Goal: Information Seeking & Learning: Check status

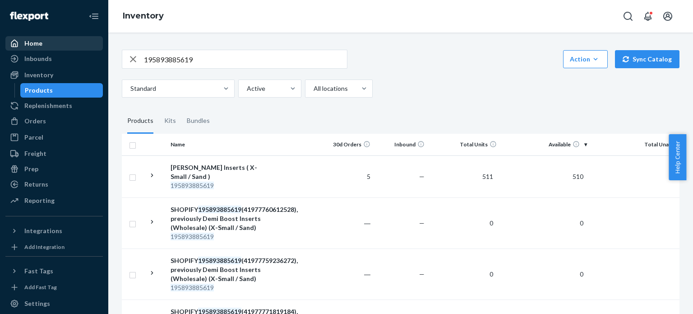
click at [20, 48] on div "Home" at bounding box center [54, 43] width 96 height 13
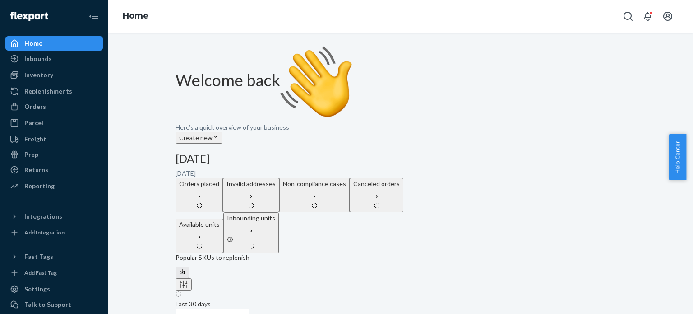
click at [219, 179] on div "Orders placed" at bounding box center [199, 195] width 40 height 32
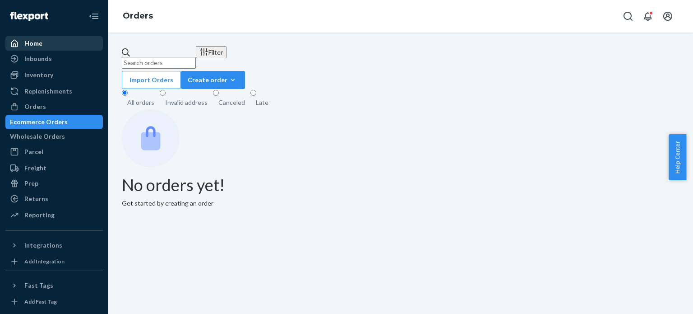
click at [21, 43] on div at bounding box center [17, 43] width 14 height 9
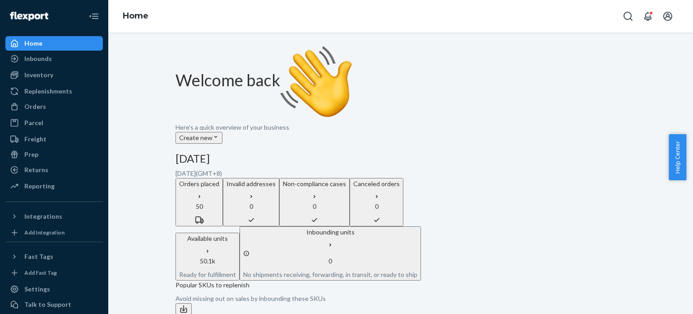
click at [219, 202] on p "50" at bounding box center [199, 206] width 40 height 9
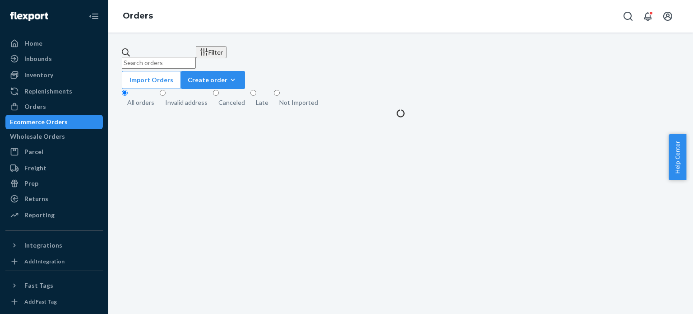
click at [196, 57] on input "text" at bounding box center [159, 63] width 74 height 12
paste input "[PERSON_NAME]"
type input "[PERSON_NAME]"
click at [227, 58] on button "Filter" at bounding box center [211, 52] width 31 height 12
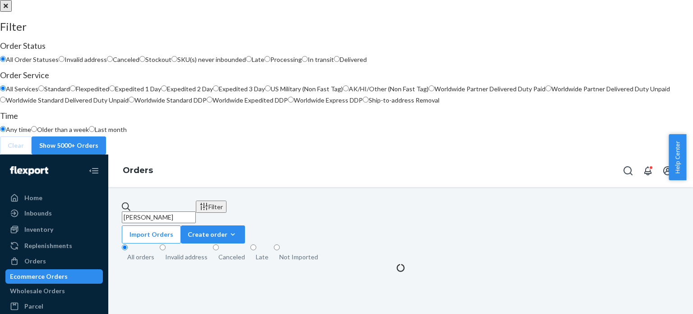
click at [302, 63] on span "Processing" at bounding box center [286, 60] width 32 height 8
click at [270, 62] on input "Processing" at bounding box center [268, 59] width 6 height 6
radio input "true"
radio input "false"
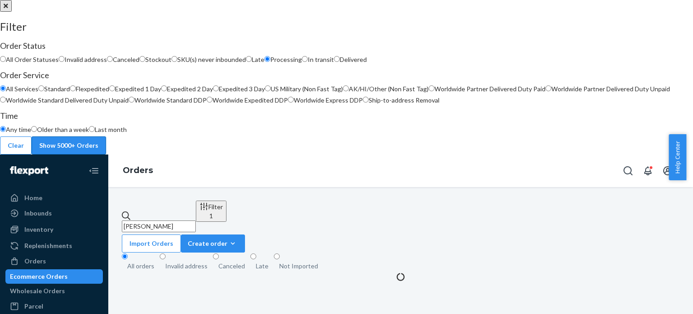
click at [106, 154] on button "Show 5000+ Orders" at bounding box center [69, 145] width 74 height 18
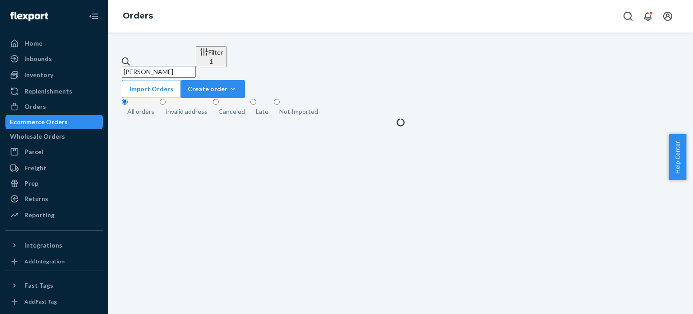
click at [196, 66] on input "[PERSON_NAME]" at bounding box center [159, 72] width 74 height 12
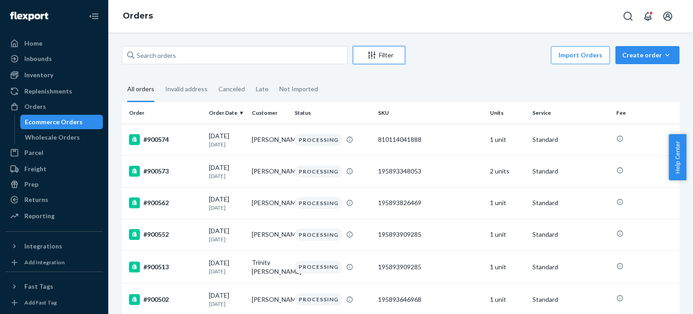
click at [396, 55] on div "Filter" at bounding box center [379, 55] width 51 height 9
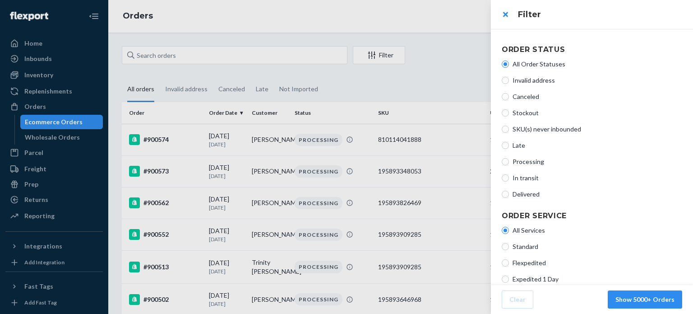
click at [527, 163] on span "Processing" at bounding box center [598, 161] width 170 height 9
click at [509, 163] on input "Processing" at bounding box center [505, 161] width 7 height 7
radio input "true"
radio input "false"
click at [657, 301] on button "Show 5000+ Orders" at bounding box center [645, 299] width 74 height 18
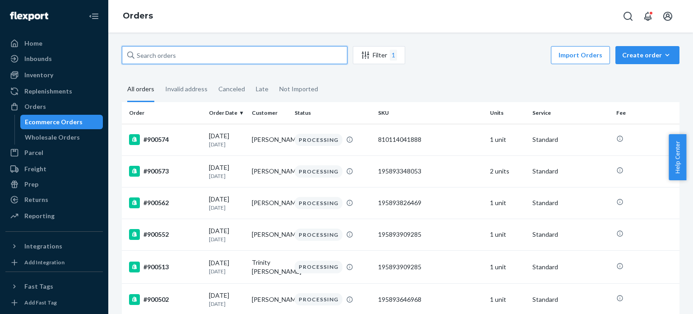
click at [237, 58] on input "text" at bounding box center [235, 55] width 226 height 18
paste input "[PERSON_NAME]"
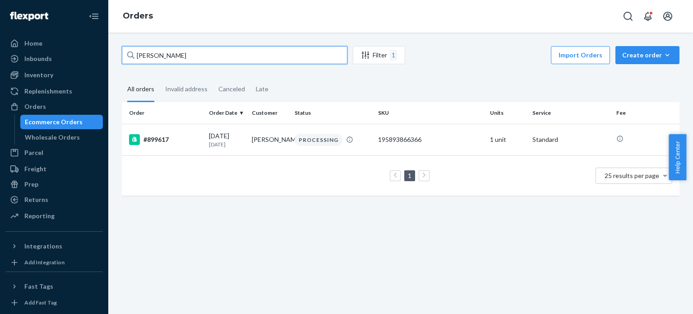
click at [287, 54] on input "[PERSON_NAME]" at bounding box center [235, 55] width 226 height 18
paste input "[PERSON_NAME]"
click at [298, 56] on input "[PERSON_NAME]" at bounding box center [235, 55] width 226 height 18
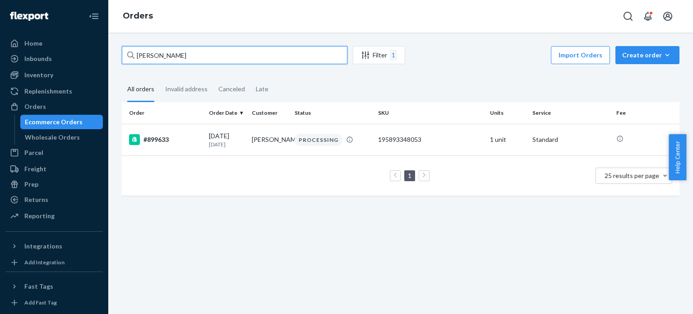
click at [298, 56] on input "[PERSON_NAME]" at bounding box center [235, 55] width 226 height 18
paste input "[PERSON_NAME]"
click at [298, 56] on input "[PERSON_NAME]" at bounding box center [235, 55] width 226 height 18
click at [269, 56] on input "[PERSON_NAME]" at bounding box center [235, 55] width 226 height 18
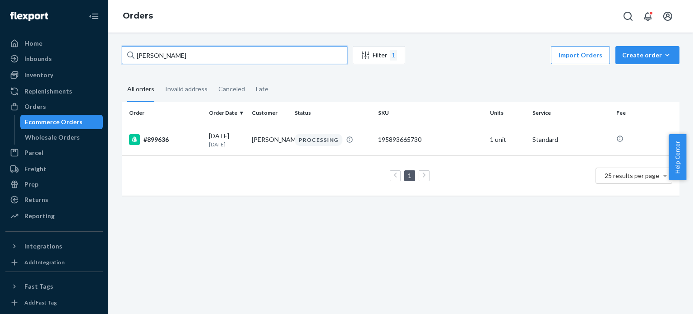
click at [269, 56] on input "[PERSON_NAME]" at bounding box center [235, 55] width 226 height 18
paste input "[PERSON_NAME]"
click at [256, 55] on input "[PERSON_NAME]" at bounding box center [235, 55] width 226 height 18
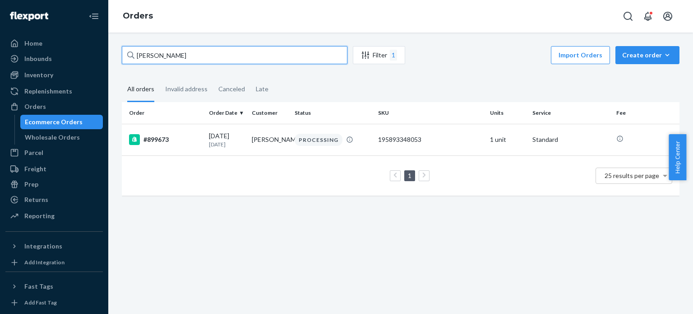
paste input "im [GEOGRAPHIC_DATA]"
click at [250, 54] on input "[PERSON_NAME]" at bounding box center [235, 55] width 226 height 18
paste input "[PERSON_NAME]"
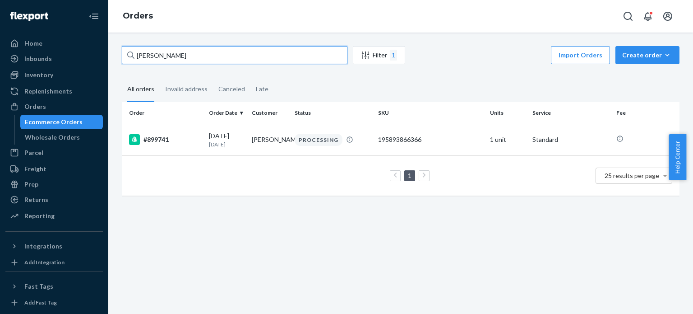
click at [214, 58] on input "[PERSON_NAME]" at bounding box center [235, 55] width 226 height 18
paste input "[PERSON_NAME]"
click at [214, 58] on input "[PERSON_NAME]" at bounding box center [235, 55] width 226 height 18
click at [253, 56] on input "[PERSON_NAME]" at bounding box center [235, 55] width 226 height 18
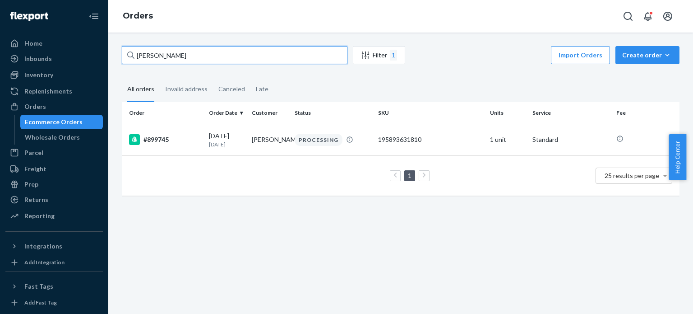
click at [253, 56] on input "[PERSON_NAME]" at bounding box center [235, 55] width 226 height 18
paste input "Ally [PERSON_NAME]"
click at [253, 56] on input "[PERSON_NAME]" at bounding box center [235, 55] width 226 height 18
click at [243, 55] on input "Ally [PERSON_NAME]" at bounding box center [235, 55] width 226 height 18
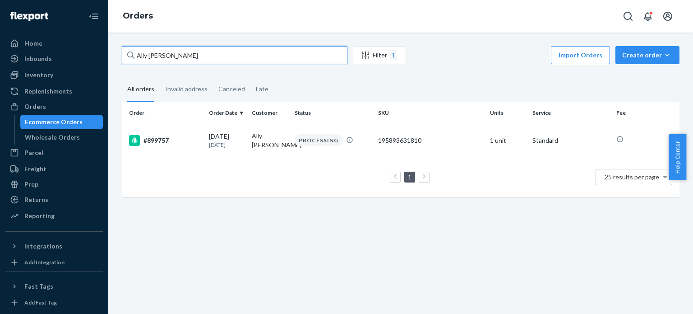
paste input "[PERSON_NAME]"
click at [243, 55] on input "[PERSON_NAME]" at bounding box center [235, 55] width 226 height 18
click at [235, 51] on input "[PERSON_NAME]" at bounding box center [235, 55] width 226 height 18
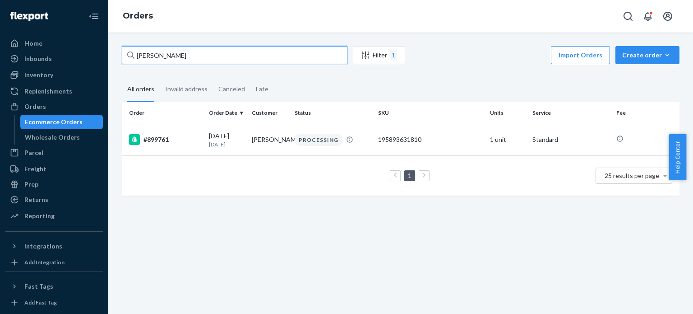
paste input "[PERSON_NAME]"
click at [237, 50] on input "[PERSON_NAME]" at bounding box center [235, 55] width 226 height 18
paste input "weet [PERSON_NAME]"
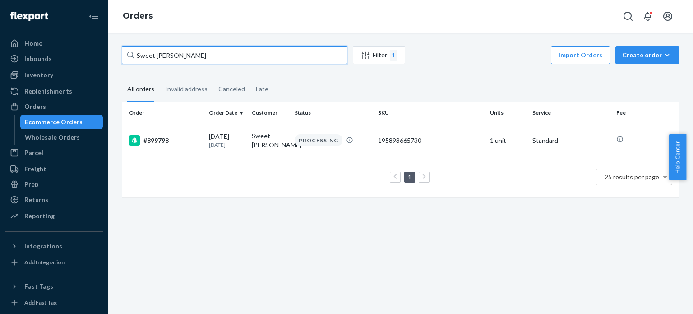
click at [209, 56] on input "Sweet [PERSON_NAME]" at bounding box center [235, 55] width 226 height 18
paste input "[PERSON_NAME]"
click at [225, 56] on input "[PERSON_NAME]" at bounding box center [235, 55] width 226 height 18
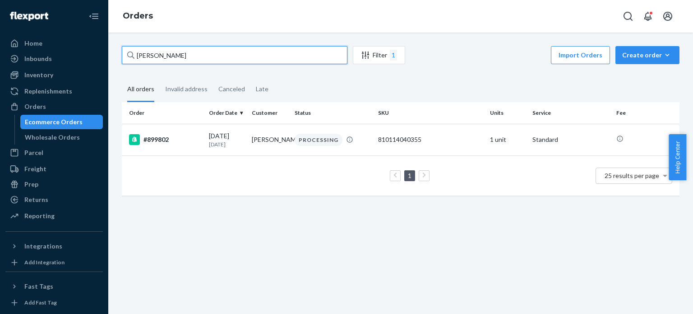
click at [225, 56] on input "[PERSON_NAME]" at bounding box center [235, 55] width 226 height 18
paste input "a [PERSON_NAME]"
click at [253, 56] on input "[PERSON_NAME]" at bounding box center [235, 55] width 226 height 18
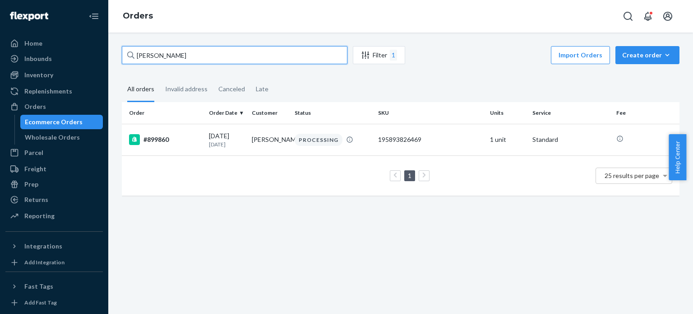
paste input "[PERSON_NAME]"
click at [253, 56] on input "[PERSON_NAME]" at bounding box center [235, 55] width 226 height 18
click at [241, 56] on input "[PERSON_NAME]" at bounding box center [235, 55] width 226 height 18
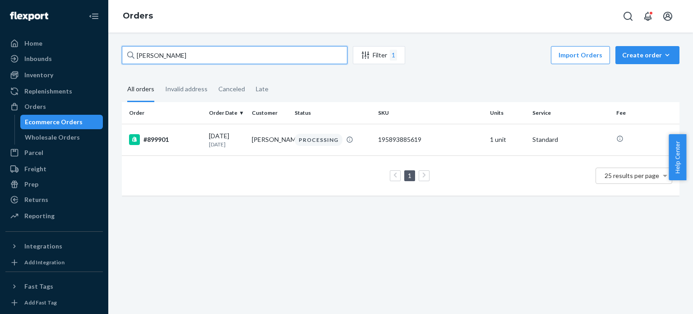
paste input "[PERSON_NAME]"
click at [247, 52] on input "[PERSON_NAME]" at bounding box center [235, 55] width 226 height 18
paste input "[PERSON_NAME]"
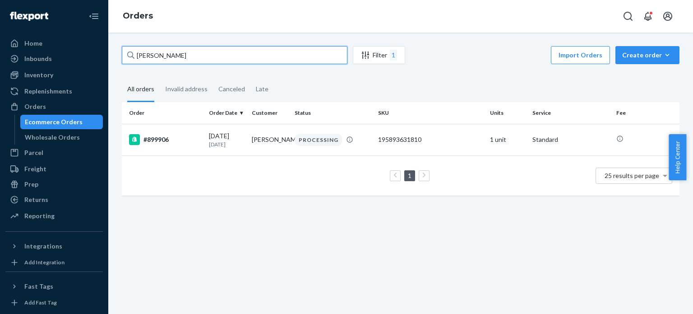
click at [286, 53] on input "[PERSON_NAME]" at bounding box center [235, 55] width 226 height 18
paste input "[PERSON_NAME]"
click at [309, 59] on input "[PERSON_NAME]" at bounding box center [235, 55] width 226 height 18
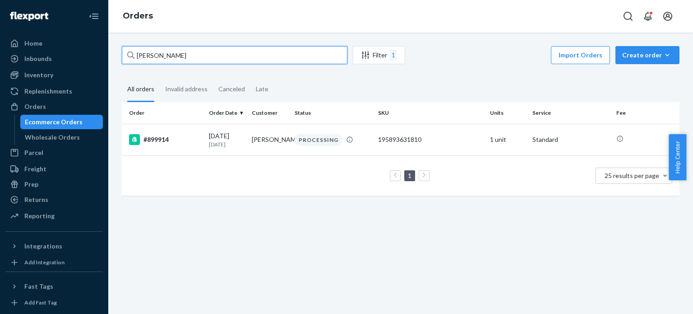
click at [309, 59] on input "[PERSON_NAME]" at bounding box center [235, 55] width 226 height 18
paste input "[PERSON_NAME]"
click at [310, 52] on input "[PERSON_NAME]" at bounding box center [235, 55] width 226 height 18
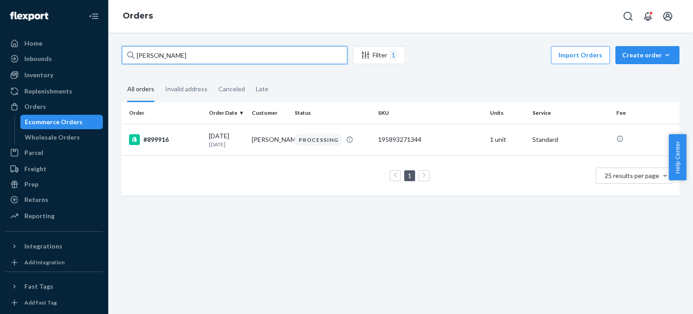
paste input "[PERSON_NAME]"
click at [310, 52] on input "[PERSON_NAME]" at bounding box center [235, 55] width 226 height 18
click at [299, 52] on input "[PERSON_NAME]" at bounding box center [235, 55] width 226 height 18
paste input "[PERSON_NAME]"
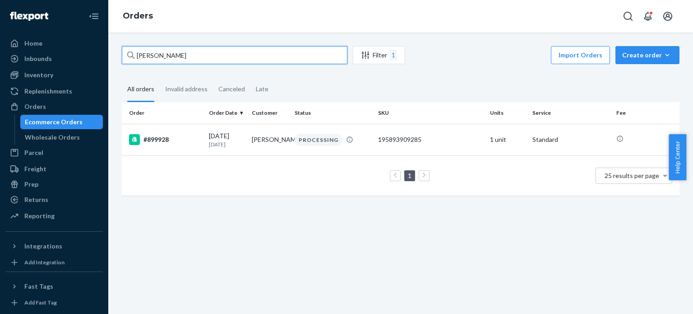
click at [299, 52] on input "[PERSON_NAME]" at bounding box center [235, 55] width 226 height 18
click at [282, 54] on input "[PERSON_NAME]" at bounding box center [235, 55] width 226 height 18
paste input "[PERSON_NAME]"
click at [282, 54] on input "[PERSON_NAME]" at bounding box center [235, 55] width 226 height 18
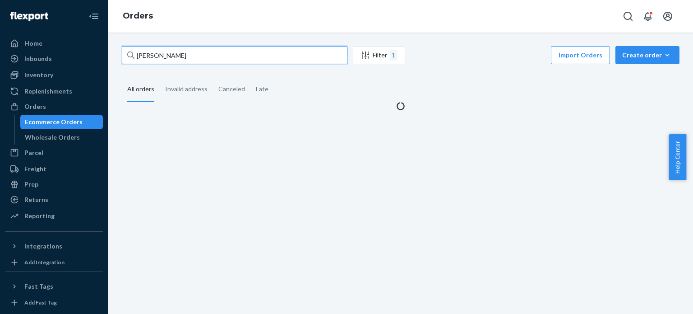
click at [311, 56] on input "[PERSON_NAME]" at bounding box center [235, 55] width 226 height 18
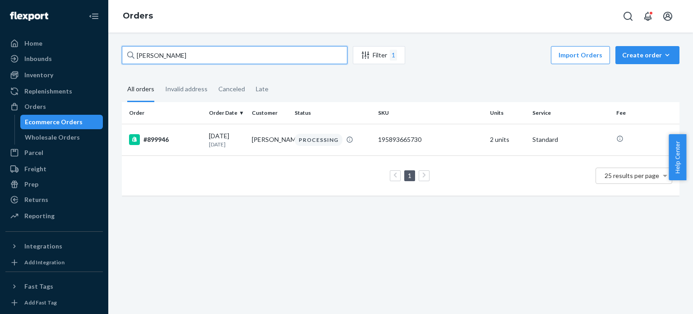
paste input "[PERSON_NAME]"
click at [325, 56] on input "[PERSON_NAME]" at bounding box center [235, 55] width 226 height 18
paste input "[PERSON_NAME]"
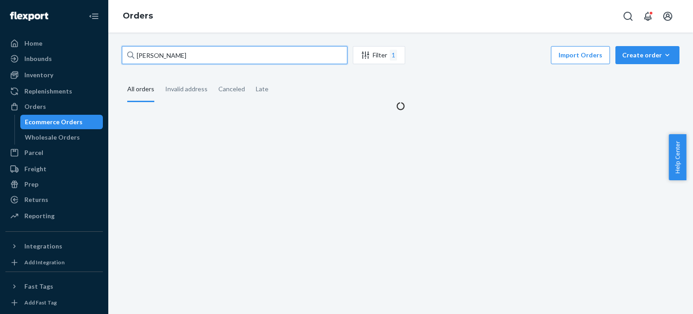
click at [326, 59] on input "[PERSON_NAME]" at bounding box center [235, 55] width 226 height 18
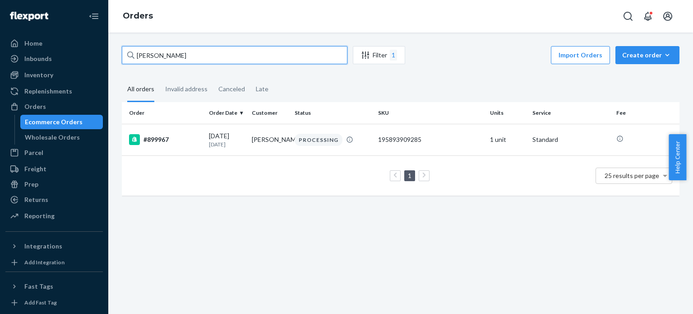
click at [326, 59] on input "[PERSON_NAME]" at bounding box center [235, 55] width 226 height 18
paste input "[PERSON_NAME]"
click at [266, 56] on input "[PERSON_NAME]" at bounding box center [235, 55] width 226 height 18
paste input "[PERSON_NAME]"
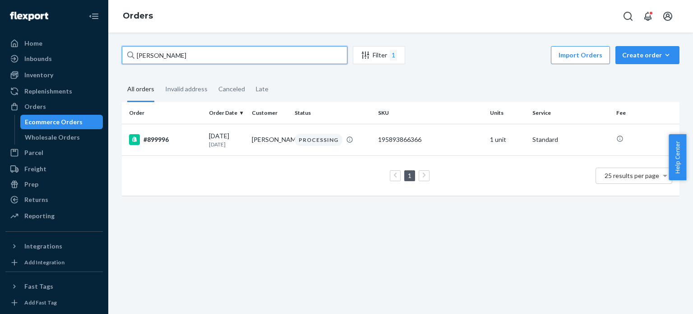
click at [266, 56] on input "[PERSON_NAME]" at bounding box center [235, 55] width 226 height 18
click at [247, 50] on input "[PERSON_NAME]" at bounding box center [235, 55] width 226 height 18
paste input "[PERSON_NAME]"
click at [247, 50] on input "[PERSON_NAME]" at bounding box center [235, 55] width 226 height 18
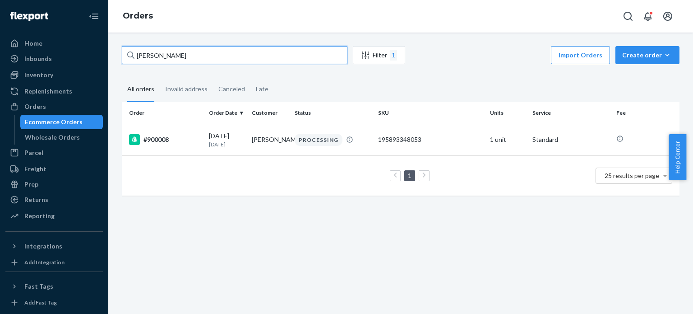
click at [280, 56] on input "[PERSON_NAME]" at bounding box center [235, 55] width 226 height 18
paste input "[PERSON_NAME]"
click at [280, 56] on input "[PERSON_NAME]" at bounding box center [235, 55] width 226 height 18
click at [302, 56] on input "[PERSON_NAME]" at bounding box center [235, 55] width 226 height 18
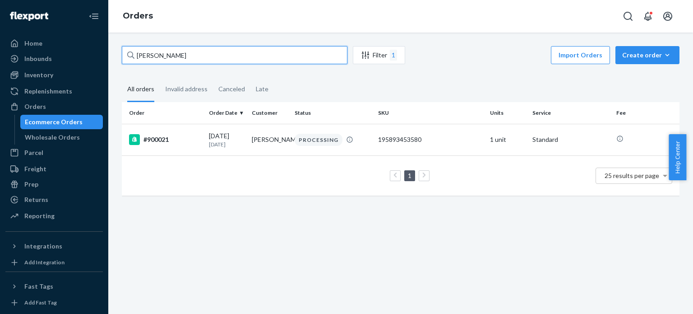
click at [302, 56] on input "[PERSON_NAME]" at bounding box center [235, 55] width 226 height 18
paste input "[PERSON_NAME]"
click at [316, 57] on input "[PERSON_NAME]" at bounding box center [235, 55] width 226 height 18
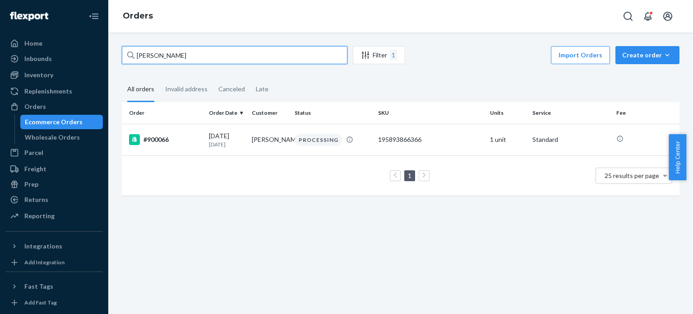
click at [316, 57] on input "[PERSON_NAME]" at bounding box center [235, 55] width 226 height 18
paste input "[PERSON_NAME]"
click at [319, 57] on input "[PERSON_NAME]" at bounding box center [235, 55] width 226 height 18
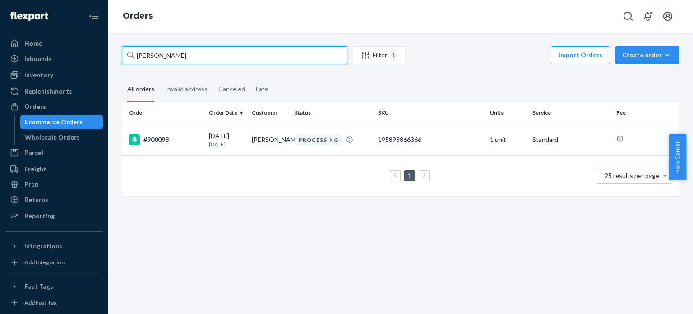
paste input "[PERSON_NAME]"
click at [289, 57] on input "[PERSON_NAME]" at bounding box center [235, 55] width 226 height 18
paste input "[PERSON_NAME]"
click at [289, 56] on input "[PERSON_NAME]" at bounding box center [235, 55] width 226 height 18
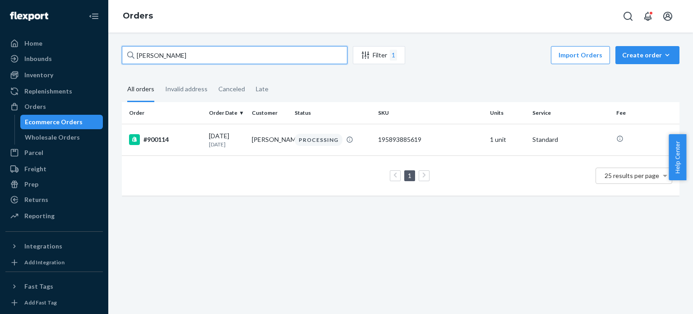
click at [314, 53] on input "[PERSON_NAME]" at bounding box center [235, 55] width 226 height 18
paste input "[PERSON_NAME]"
click at [292, 60] on input "[PERSON_NAME]" at bounding box center [235, 55] width 226 height 18
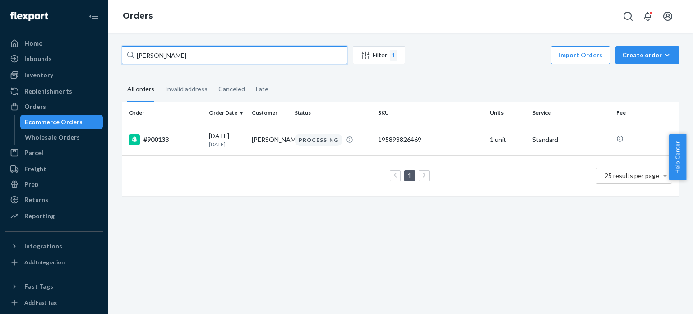
click at [292, 59] on input "[PERSON_NAME]" at bounding box center [235, 55] width 226 height 18
paste input "[PERSON_NAME]"
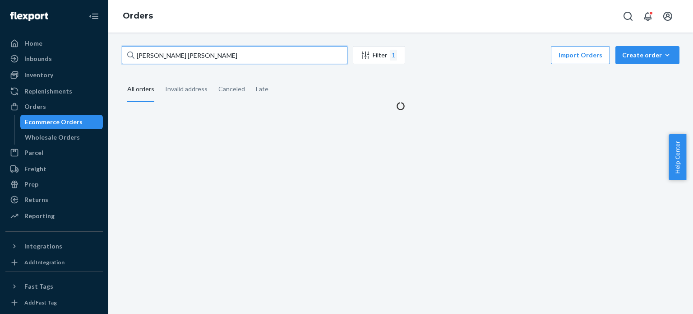
click at [260, 54] on input "[PERSON_NAME] [PERSON_NAME]" at bounding box center [235, 55] width 226 height 18
paste input "text"
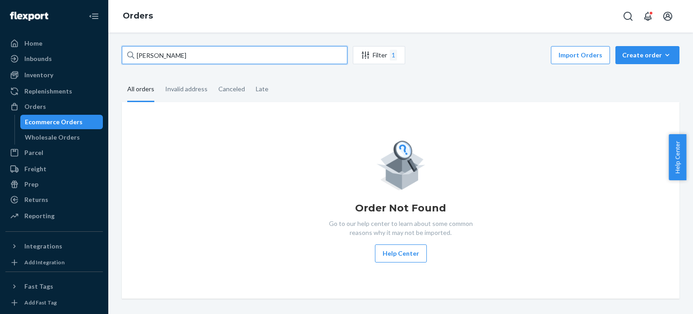
click at [314, 58] on input "[PERSON_NAME]" at bounding box center [235, 55] width 226 height 18
click at [278, 57] on input "[PERSON_NAME]" at bounding box center [235, 55] width 226 height 18
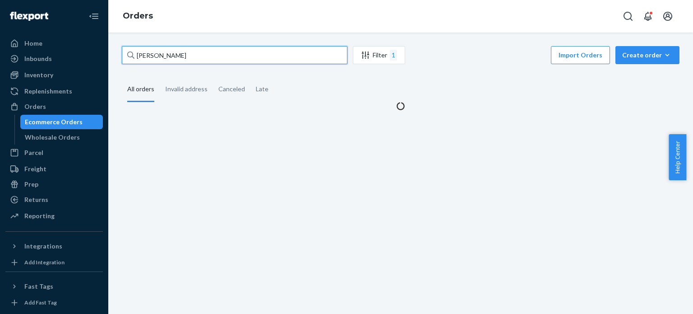
click at [299, 54] on input "[PERSON_NAME]" at bounding box center [235, 55] width 226 height 18
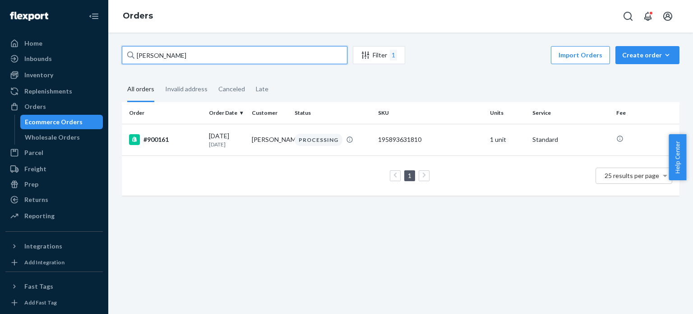
paste input "[PERSON_NAME]"
click at [329, 54] on input "[PERSON_NAME]" at bounding box center [235, 55] width 226 height 18
click at [329, 53] on input "[PERSON_NAME]" at bounding box center [235, 55] width 226 height 18
paste input "[PERSON_NAME]"
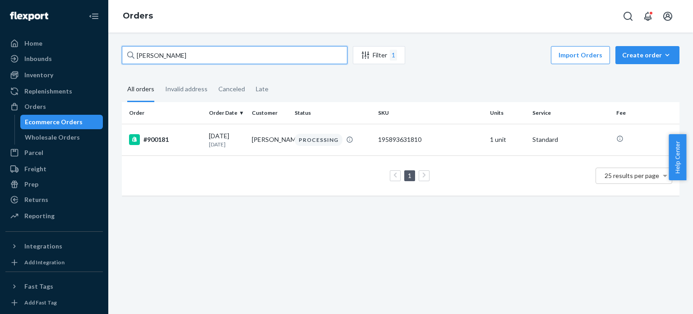
type input "[PERSON_NAME]"
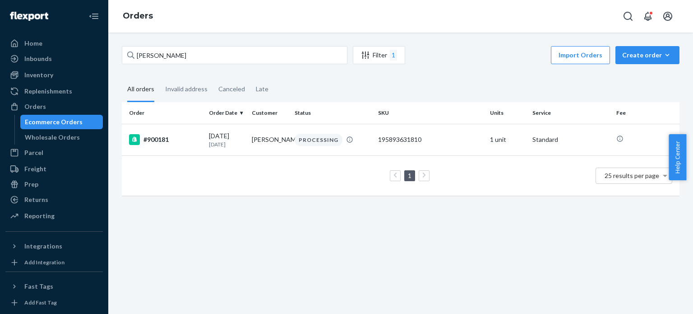
click at [67, 43] on div "Home" at bounding box center [54, 43] width 96 height 13
